Goal: Transaction & Acquisition: Purchase product/service

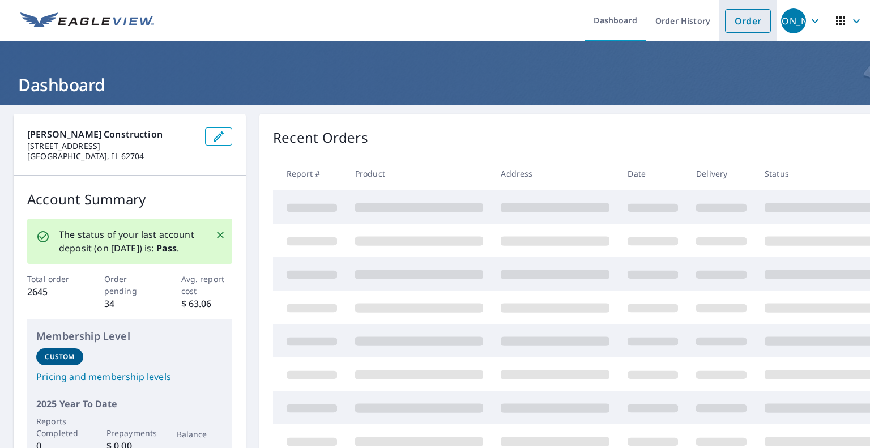
click at [746, 13] on link "Order" at bounding box center [748, 21] width 46 height 24
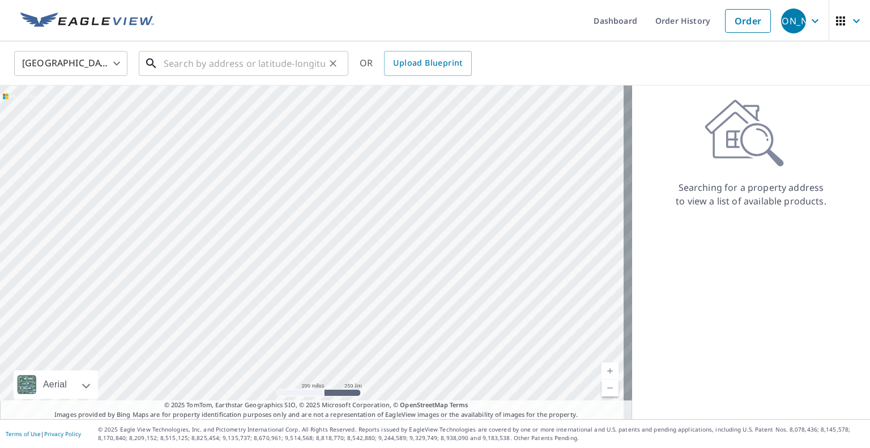
click at [306, 58] on input "text" at bounding box center [244, 64] width 161 height 32
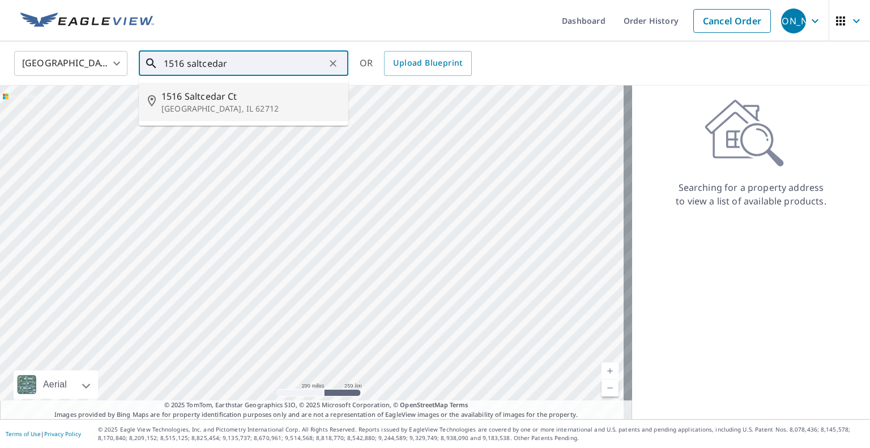
click at [291, 97] on span "1516 Saltcedar Ct" at bounding box center [250, 97] width 178 height 14
type input "[STREET_ADDRESS]"
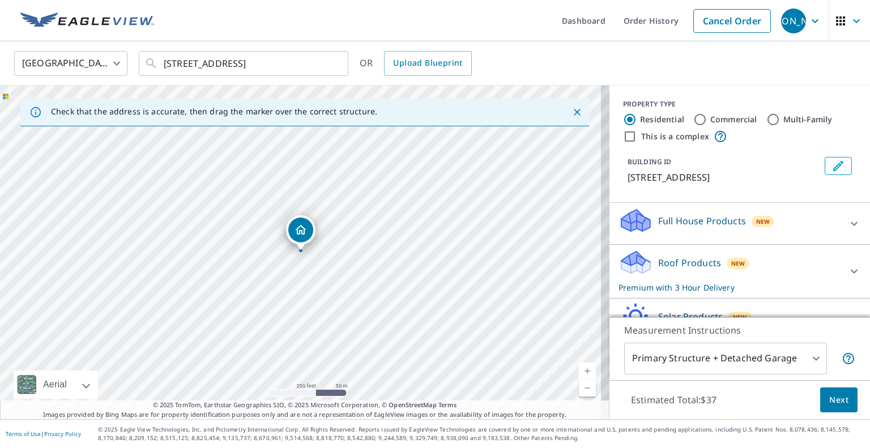
click at [775, 274] on div "Roof Products New Premium with 3 Hour Delivery" at bounding box center [730, 271] width 222 height 44
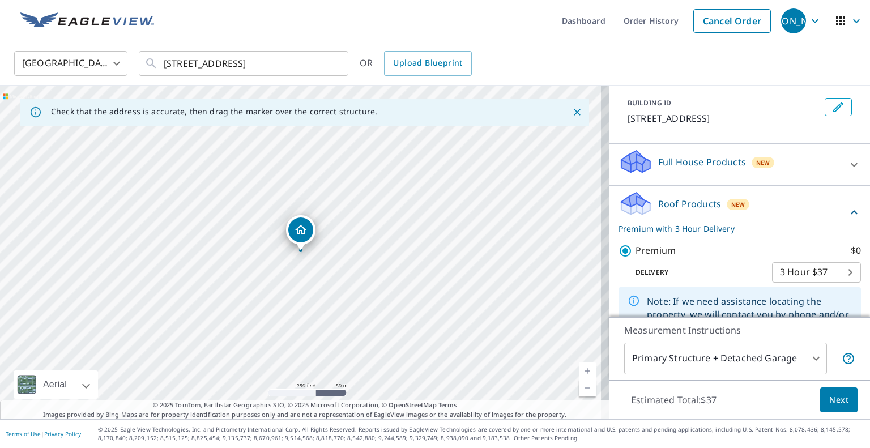
scroll to position [113, 0]
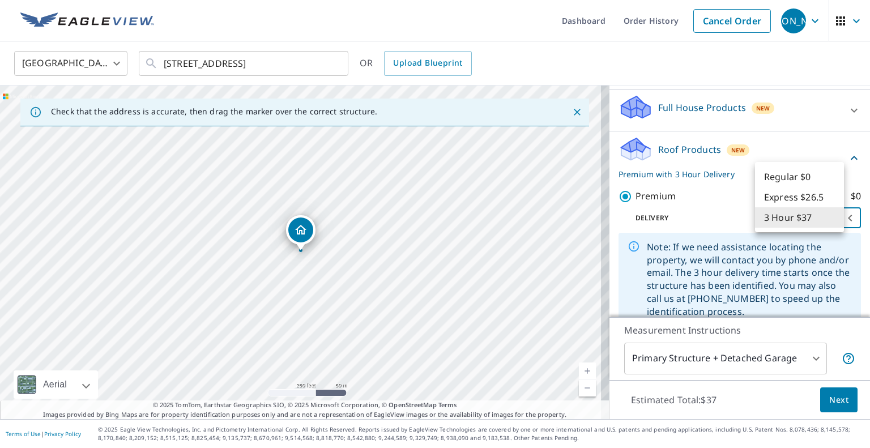
click at [786, 216] on body "JA [PERSON_NAME] Dashboard Order History Cancel Order JA [GEOGRAPHIC_DATA] [GEO…" at bounding box center [435, 224] width 870 height 448
click at [785, 172] on li "Regular $0" at bounding box center [799, 177] width 89 height 20
type input "8"
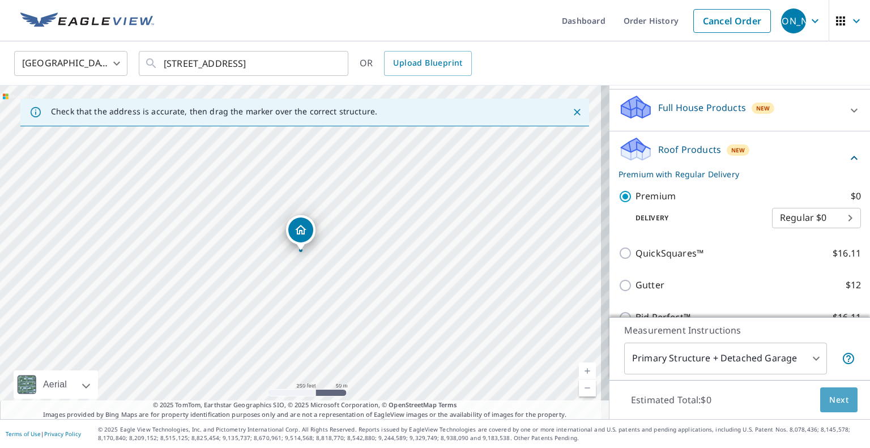
click at [839, 394] on span "Next" at bounding box center [839, 400] width 19 height 14
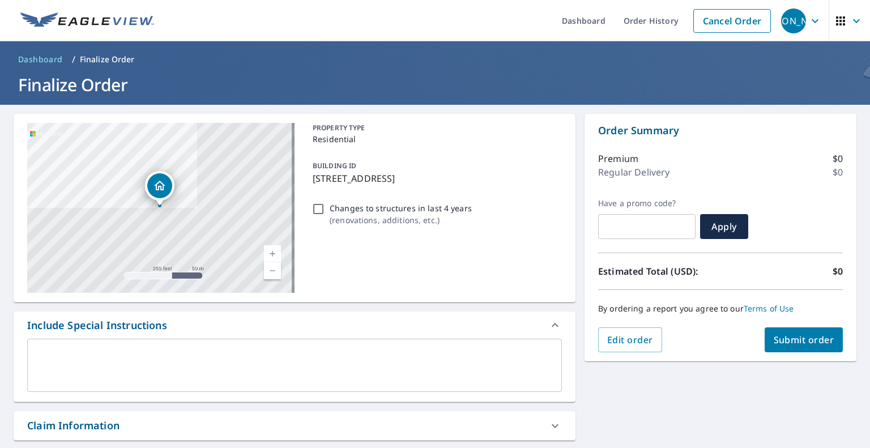
scroll to position [170, 0]
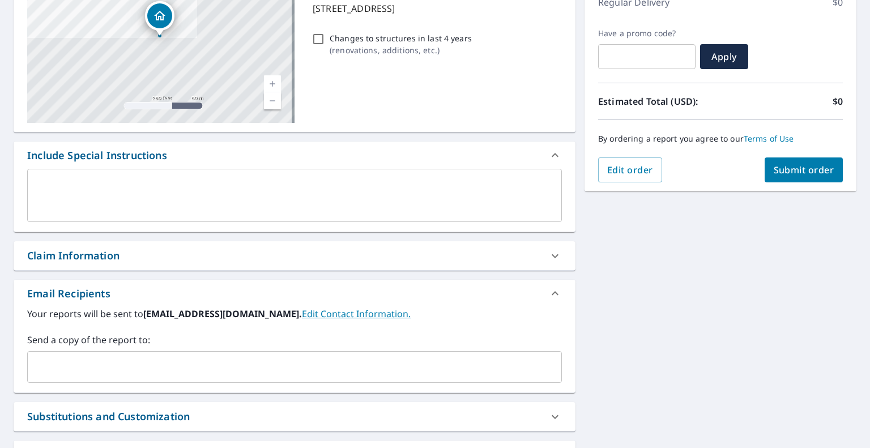
click at [332, 360] on input "text" at bounding box center [286, 367] width 508 height 22
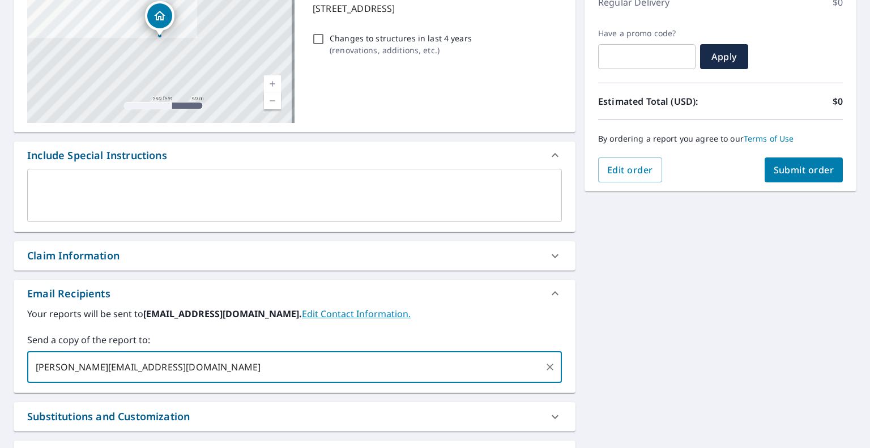
type input "[PERSON_NAME][EMAIL_ADDRESS][DOMAIN_NAME]"
click at [781, 171] on span "Submit order" at bounding box center [804, 170] width 61 height 12
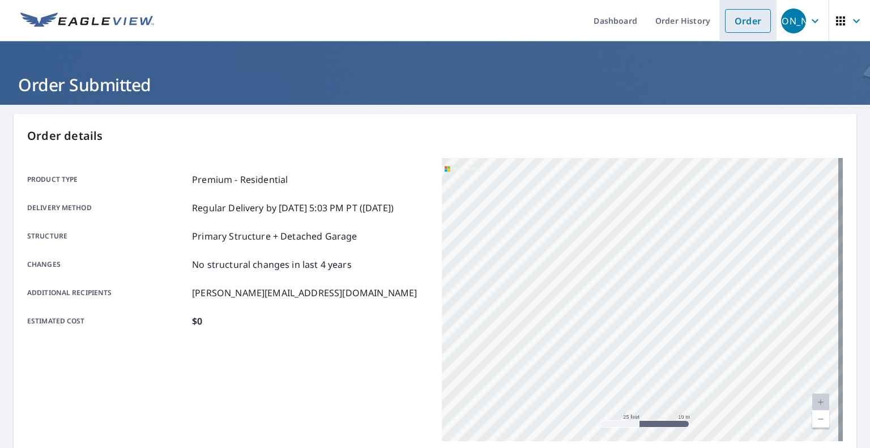
click at [729, 21] on link "Order" at bounding box center [748, 21] width 46 height 24
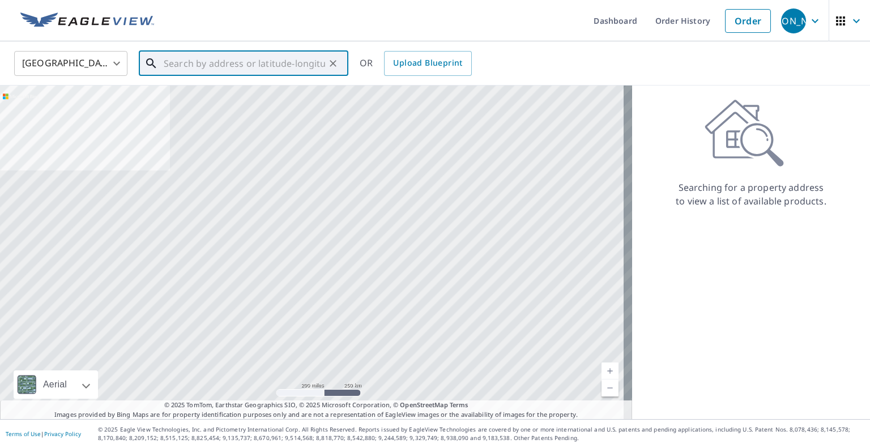
click at [308, 62] on input "text" at bounding box center [244, 64] width 161 height 32
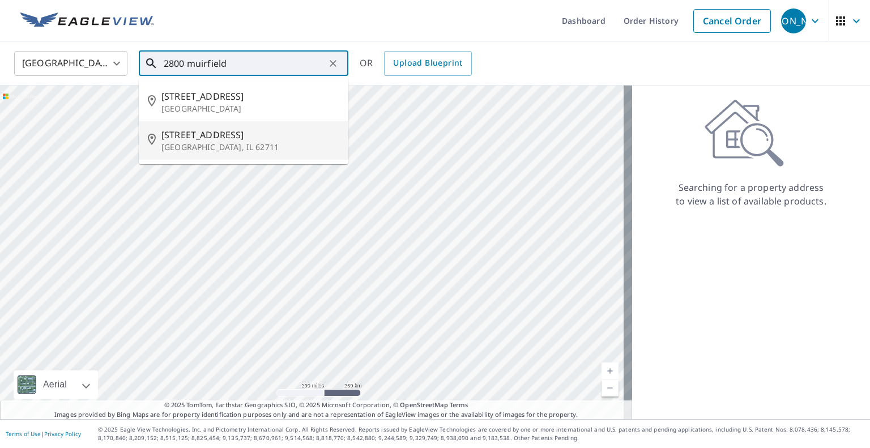
click at [307, 143] on p "[GEOGRAPHIC_DATA], IL 62711" at bounding box center [250, 147] width 178 height 11
type input "[STREET_ADDRESS]"
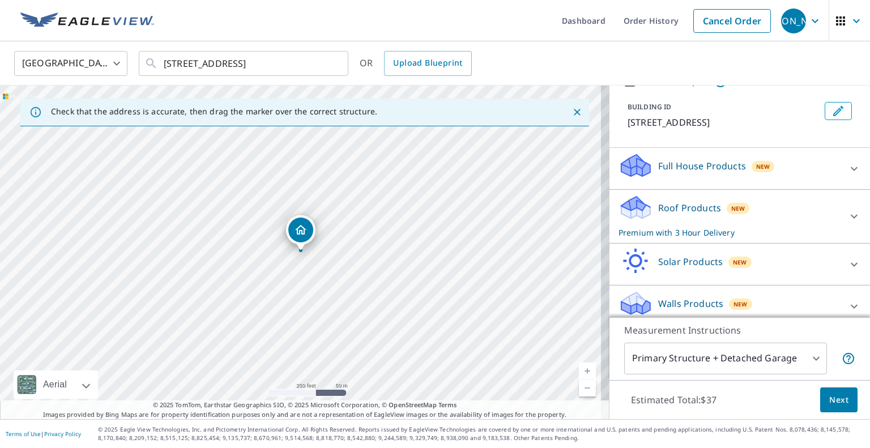
scroll to position [64, 0]
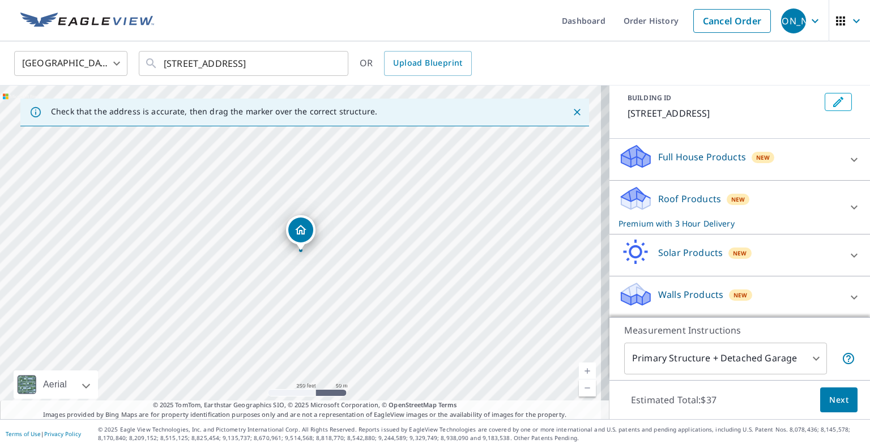
click at [741, 209] on div "Roof Products New Premium with 3 Hour Delivery" at bounding box center [730, 207] width 222 height 44
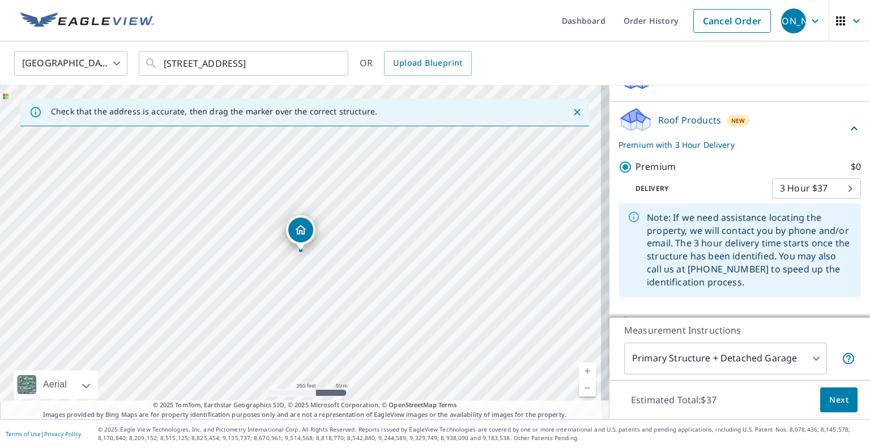
scroll to position [177, 0]
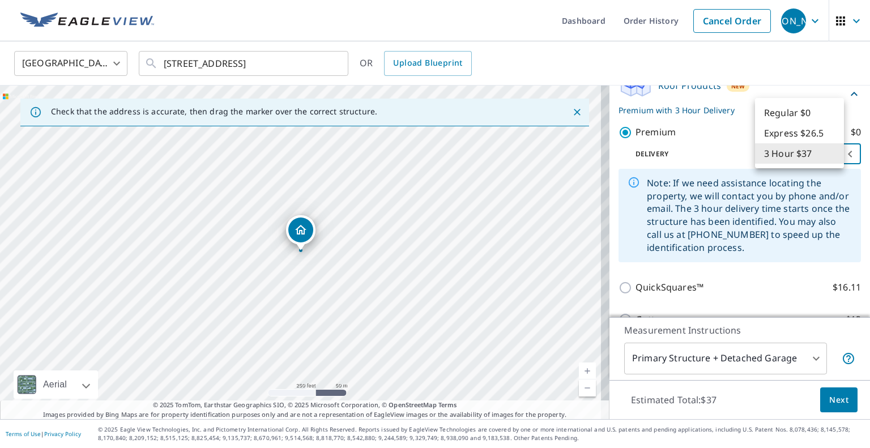
click at [820, 152] on body "JA [PERSON_NAME] Dashboard Order History Cancel Order JA [GEOGRAPHIC_DATA] [GEO…" at bounding box center [435, 224] width 870 height 448
click at [793, 113] on li "Regular $0" at bounding box center [799, 113] width 89 height 20
type input "8"
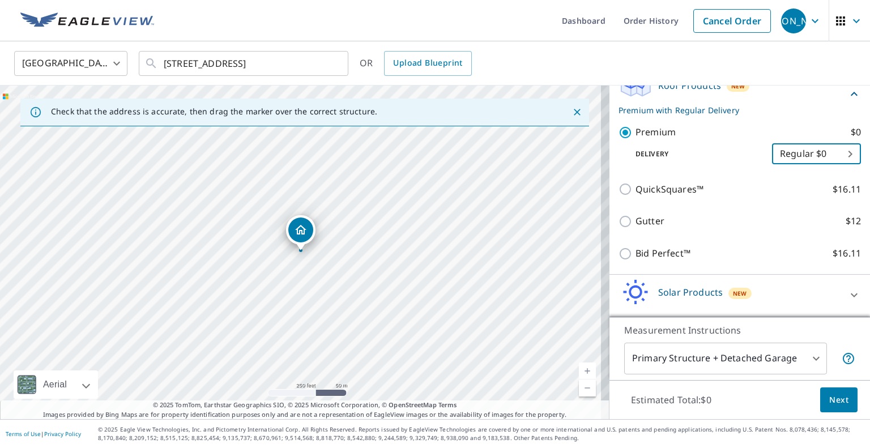
click at [836, 399] on span "Next" at bounding box center [839, 400] width 19 height 14
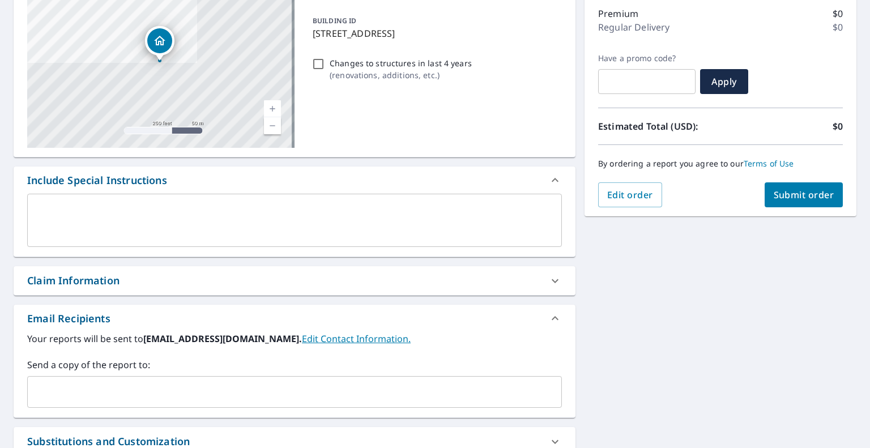
scroll to position [170, 0]
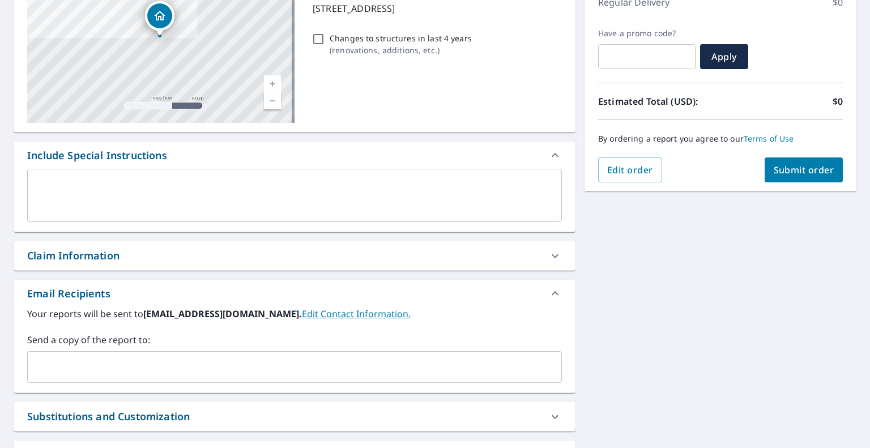
click at [274, 366] on input "text" at bounding box center [286, 367] width 508 height 22
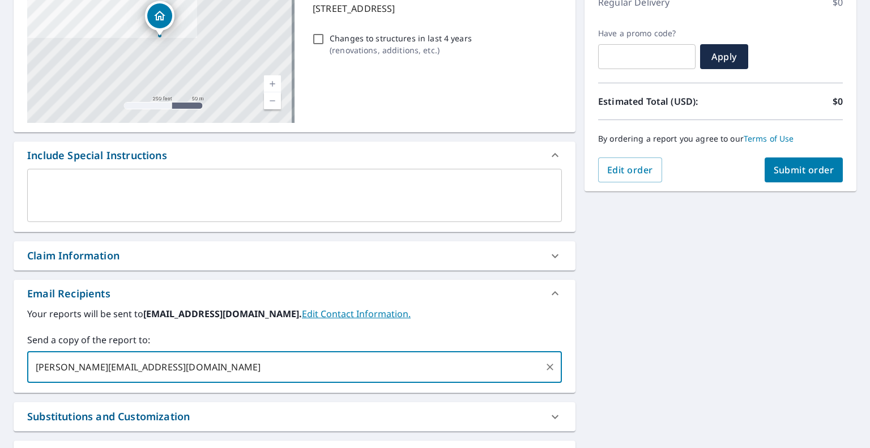
type input "[PERSON_NAME][EMAIL_ADDRESS][DOMAIN_NAME]"
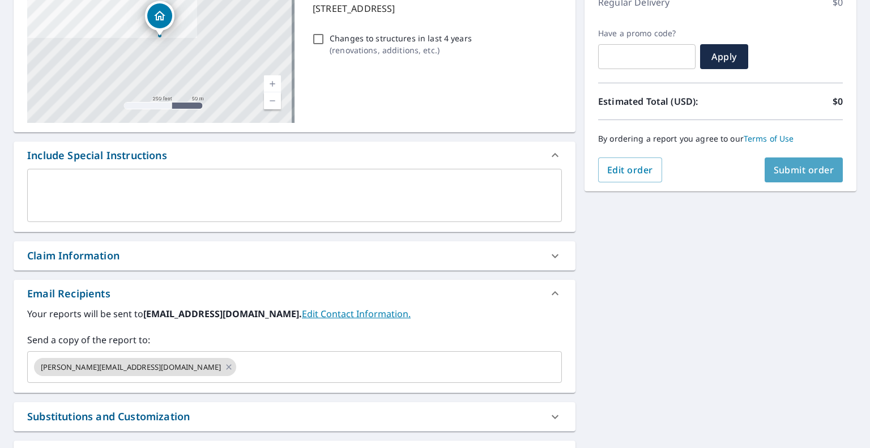
click at [765, 168] on button "Submit order" at bounding box center [804, 170] width 79 height 25
